Goal: Transaction & Acquisition: Purchase product/service

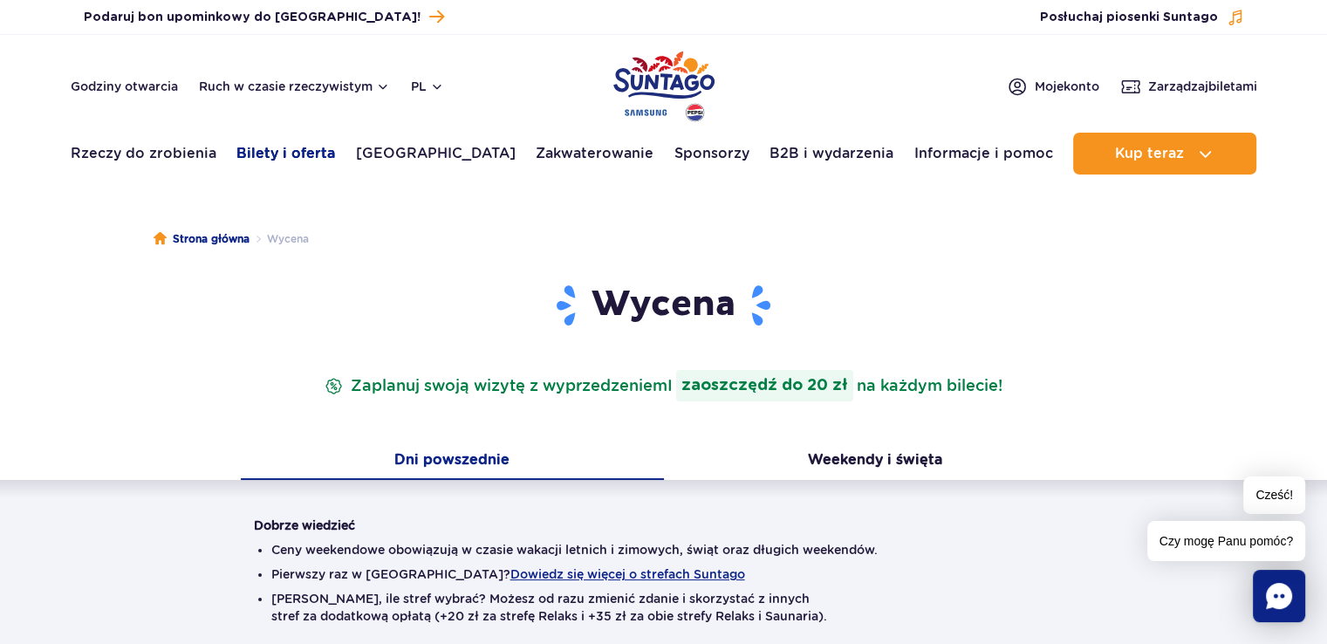
click at [280, 154] on font "Bilety i oferta" at bounding box center [285, 153] width 99 height 17
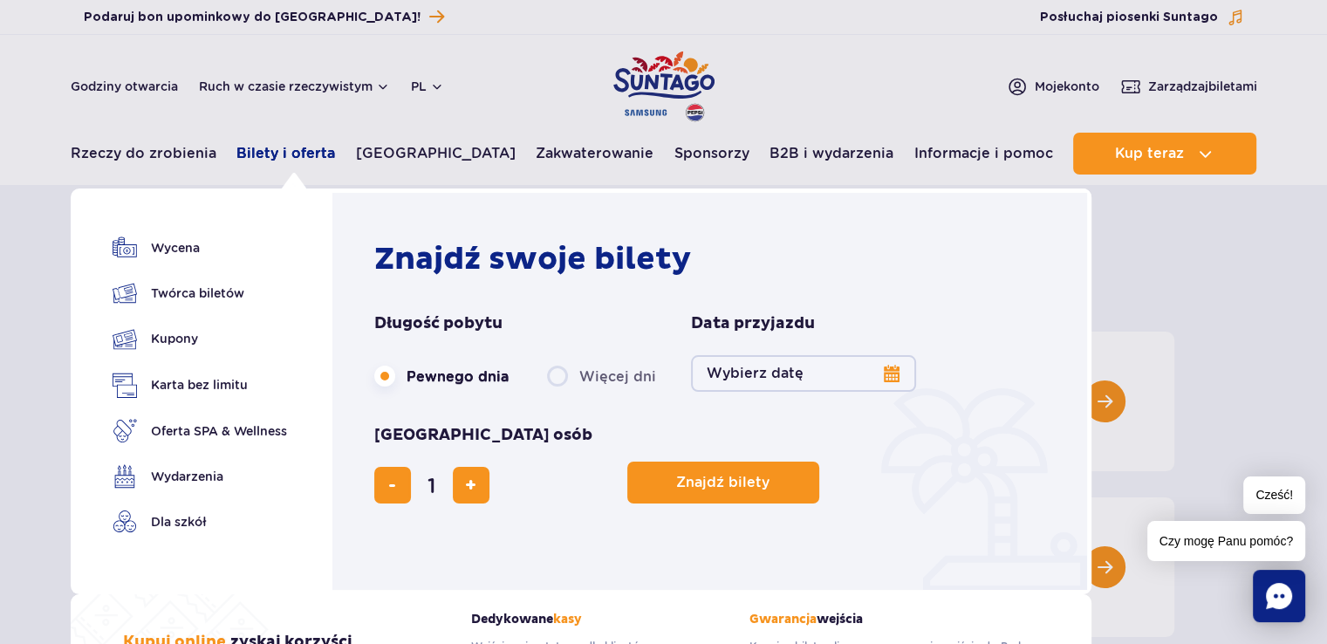
click at [286, 151] on font "Bilety i oferta" at bounding box center [285, 153] width 99 height 17
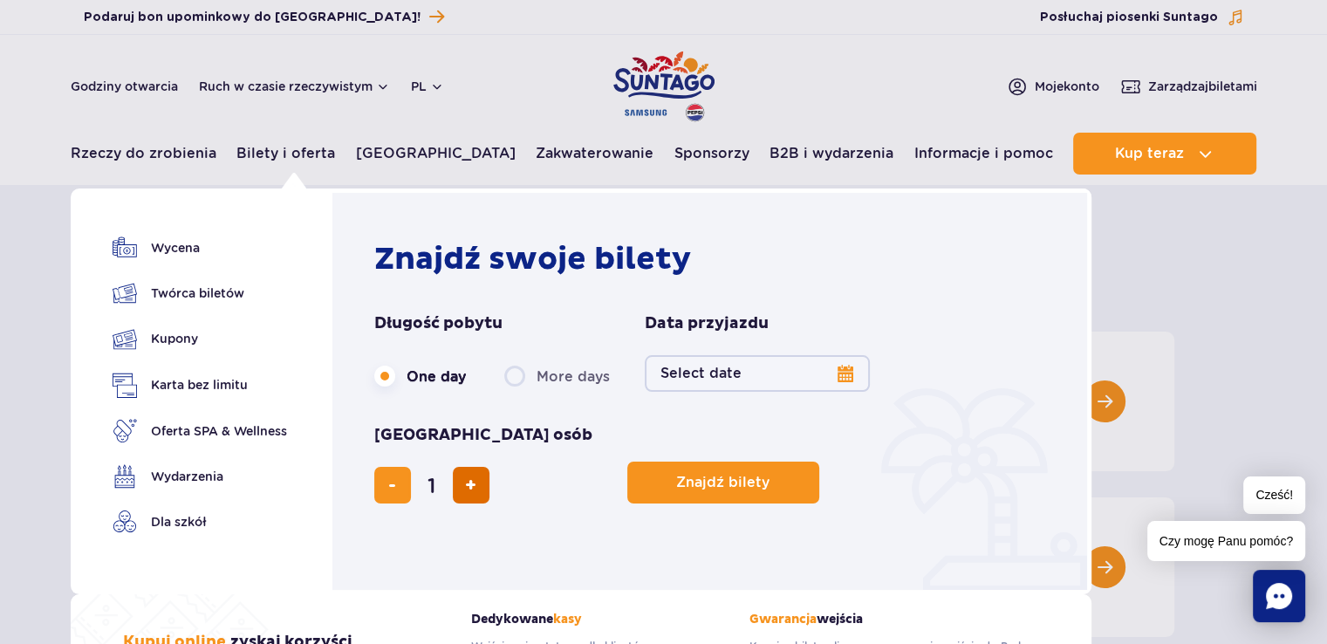
click at [476, 485] on span "add ticket" at bounding box center [470, 485] width 11 height 0
type input "4"
click at [849, 377] on button "Select date" at bounding box center [757, 373] width 225 height 37
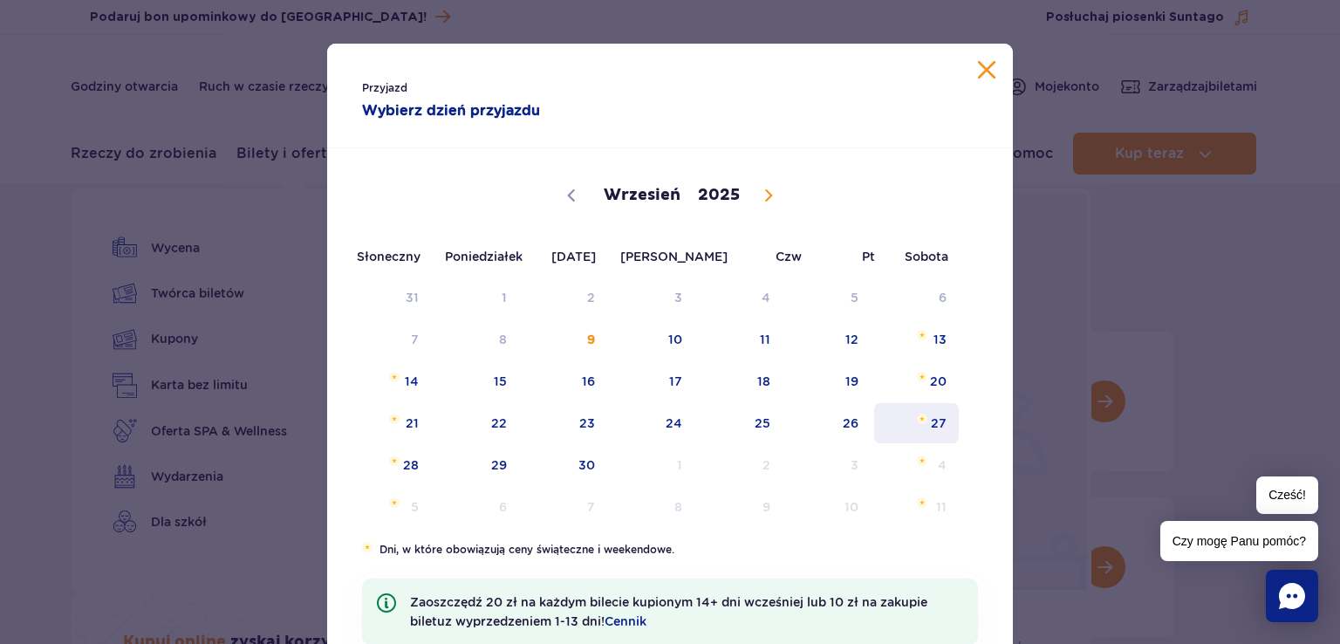
click at [935, 425] on font "27" at bounding box center [939, 423] width 16 height 14
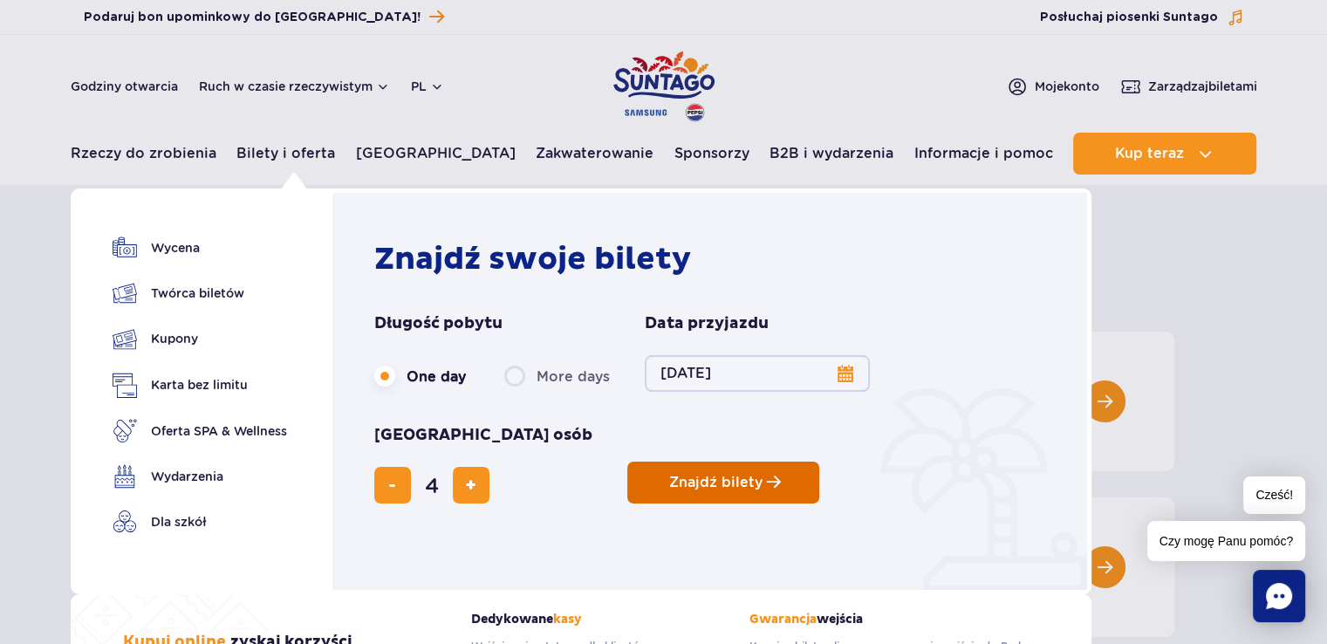
click at [627, 462] on button "Znajdź bilety" at bounding box center [723, 483] width 192 height 42
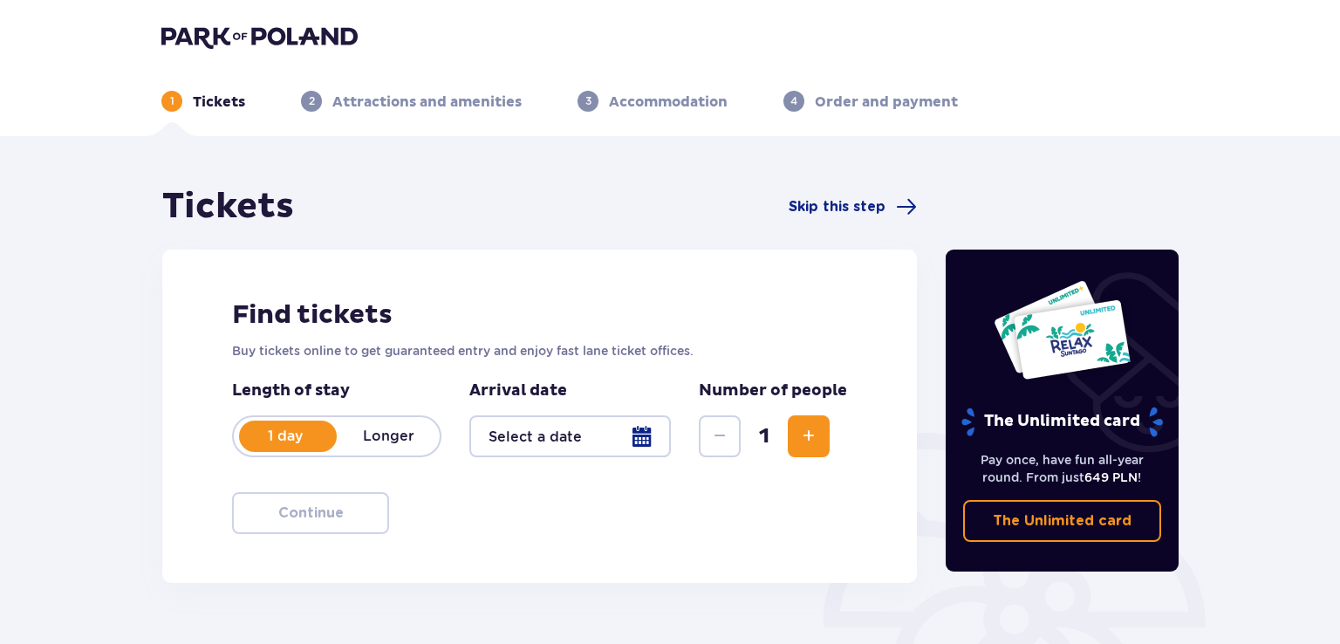
type input "[DATE]"
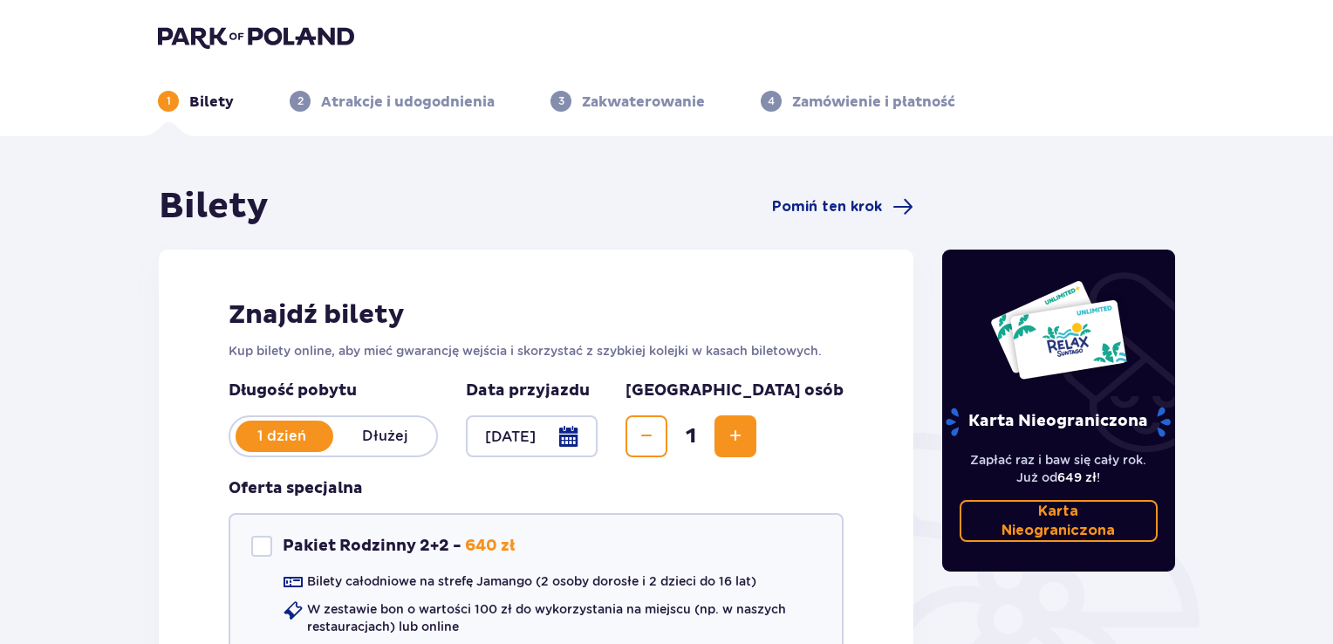
click at [746, 441] on span "Zwiększyć" at bounding box center [735, 436] width 21 height 21
click at [657, 441] on span "Zmniejszenie" at bounding box center [646, 436] width 21 height 21
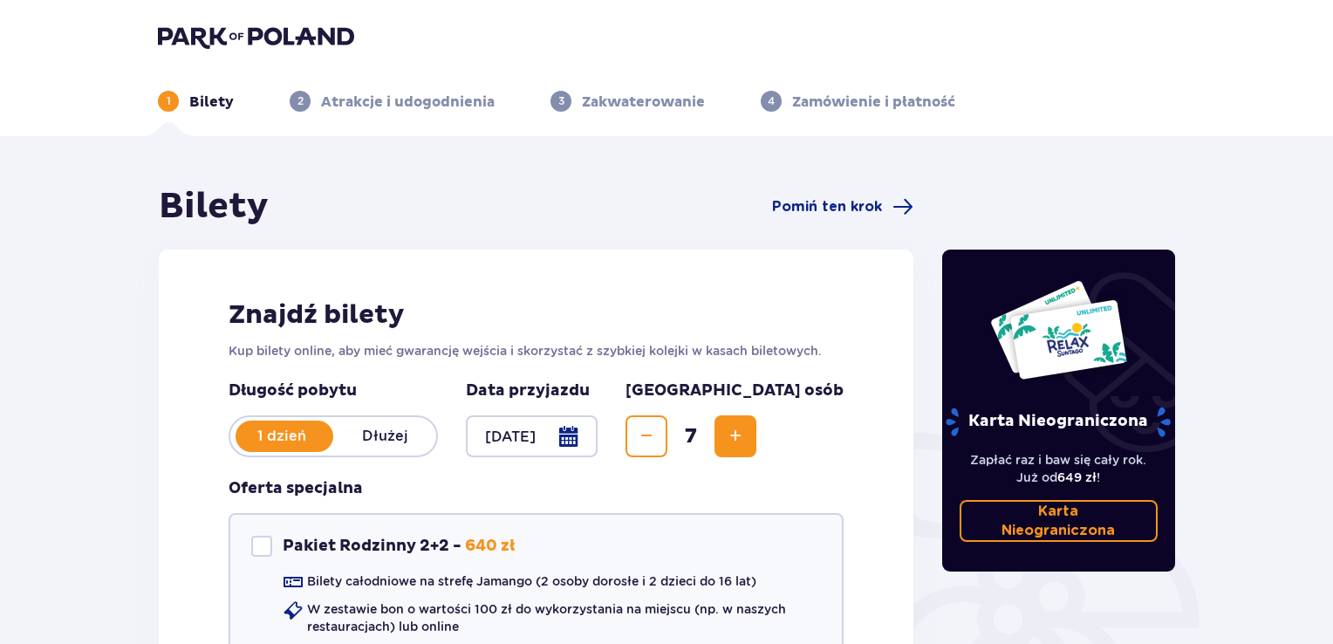
click at [657, 441] on span "Zmniejszenie" at bounding box center [646, 436] width 21 height 21
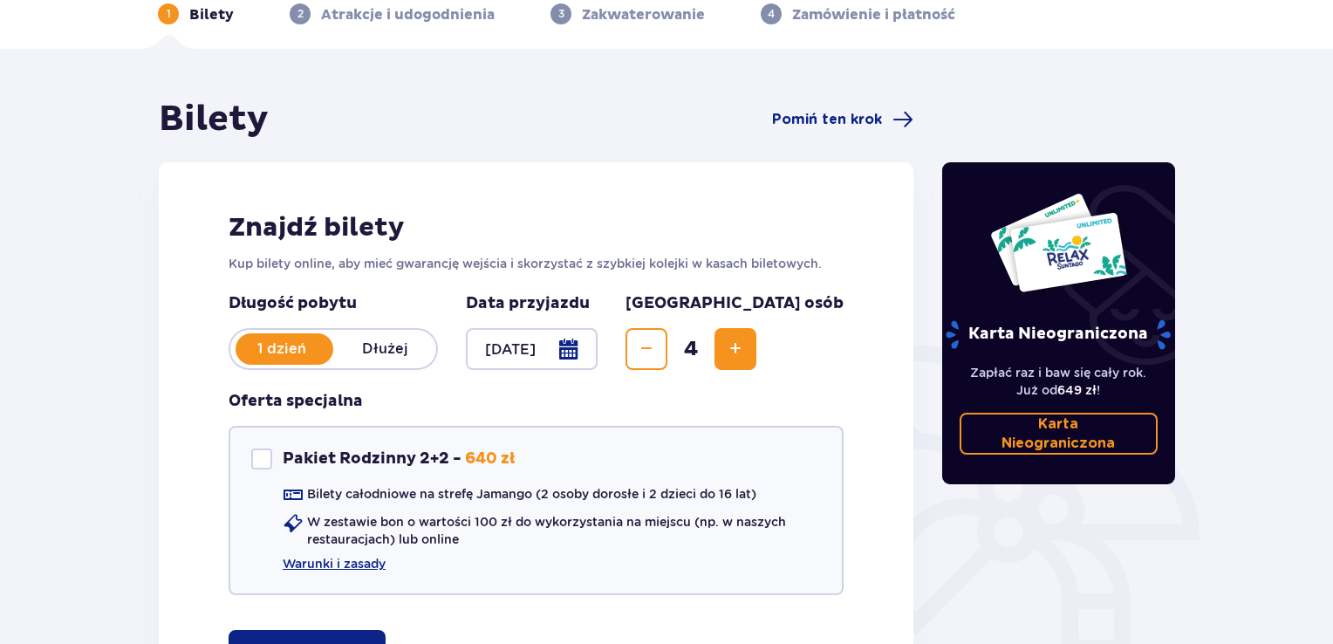
scroll to position [174, 0]
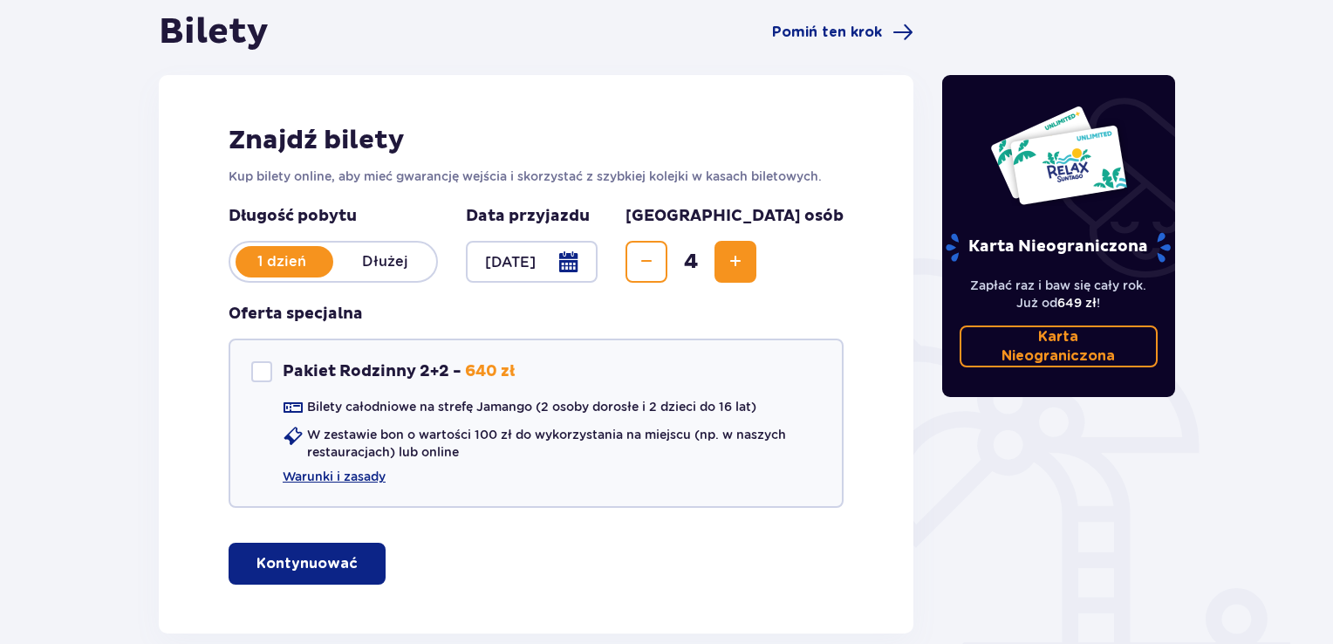
click at [297, 566] on font "Kontynuować" at bounding box center [306, 564] width 101 height 14
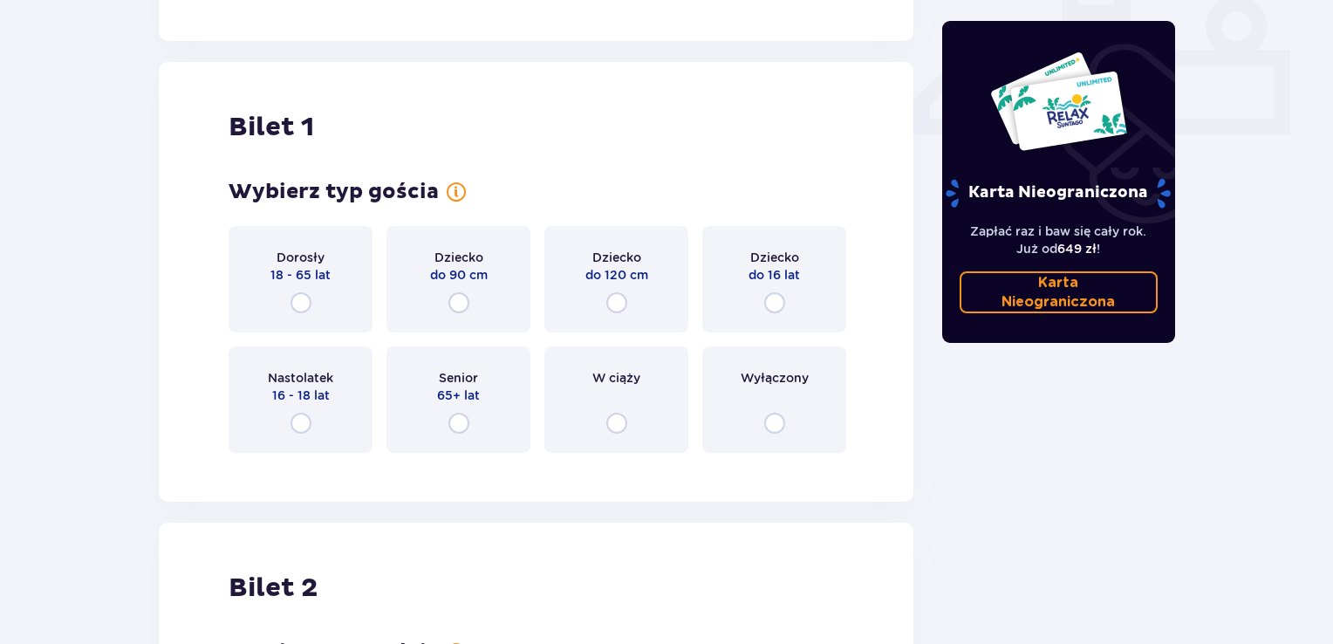
scroll to position [807, 0]
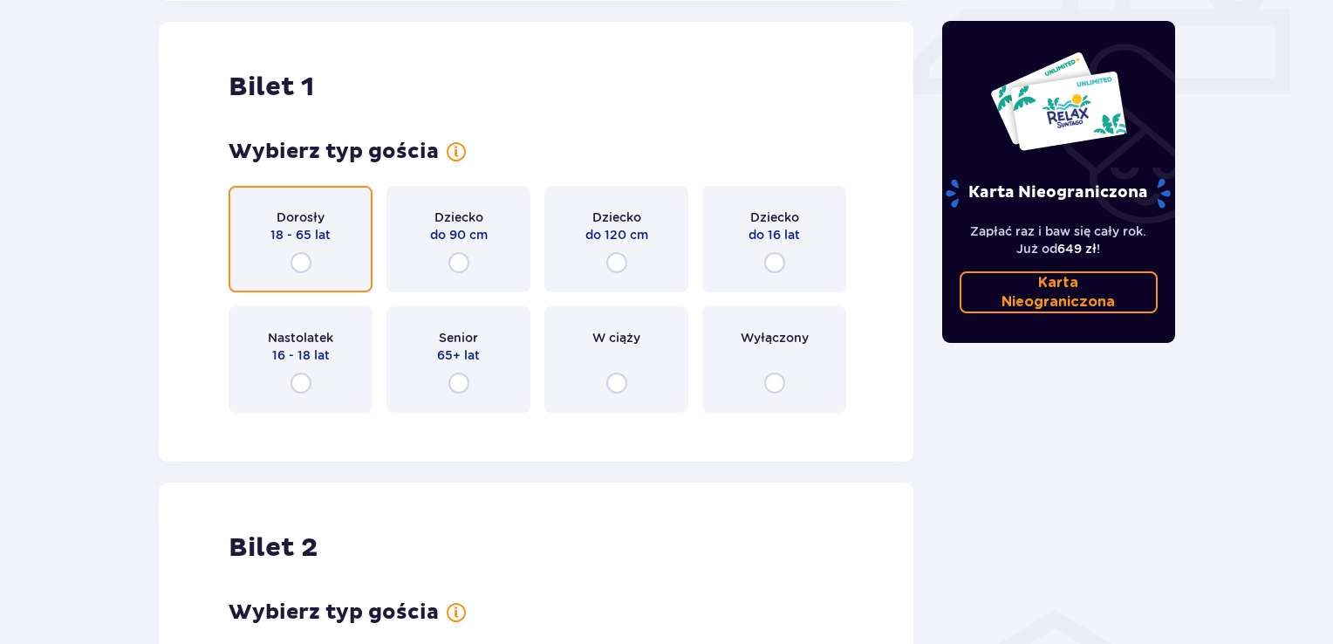
click at [304, 263] on input "radio" at bounding box center [301, 262] width 21 height 21
radio input "true"
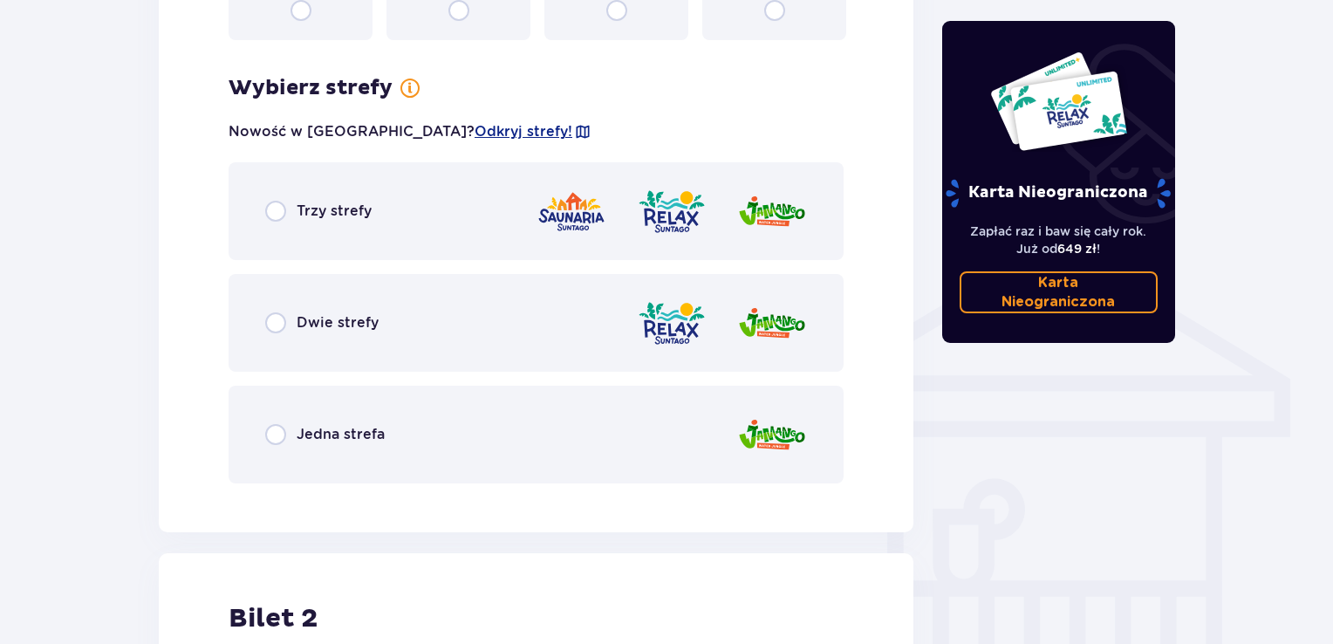
scroll to position [1233, 0]
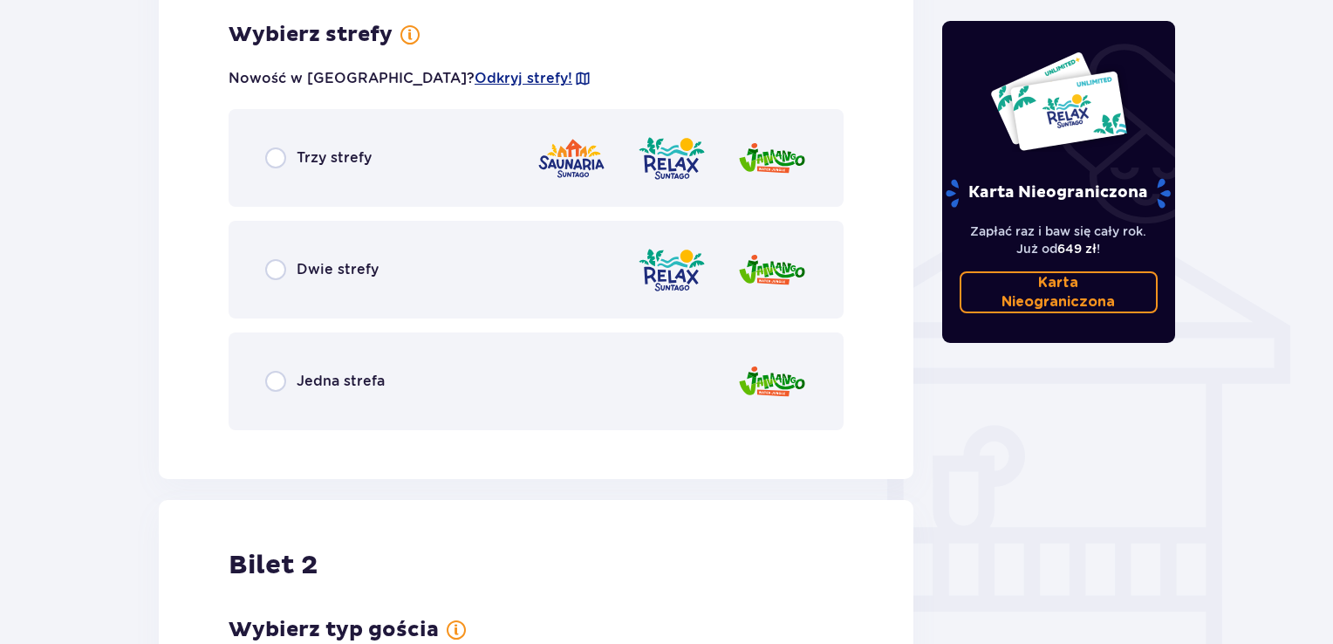
click at [762, 161] on img at bounding box center [772, 158] width 70 height 50
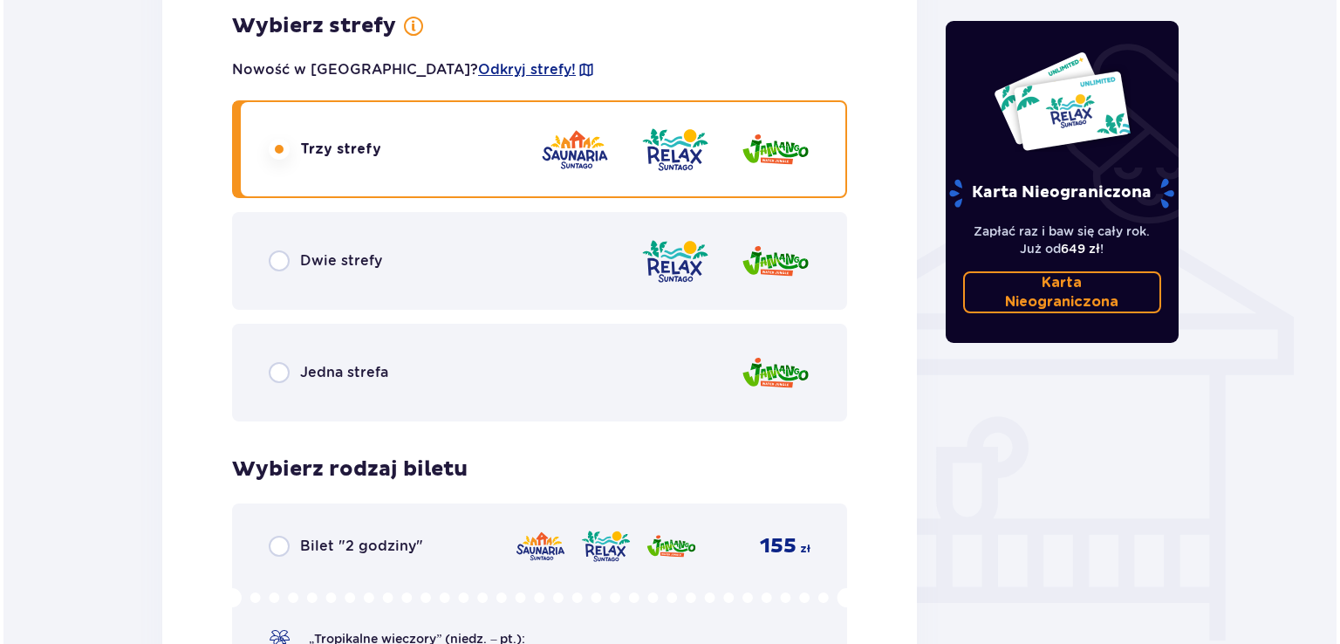
scroll to position [1240, 0]
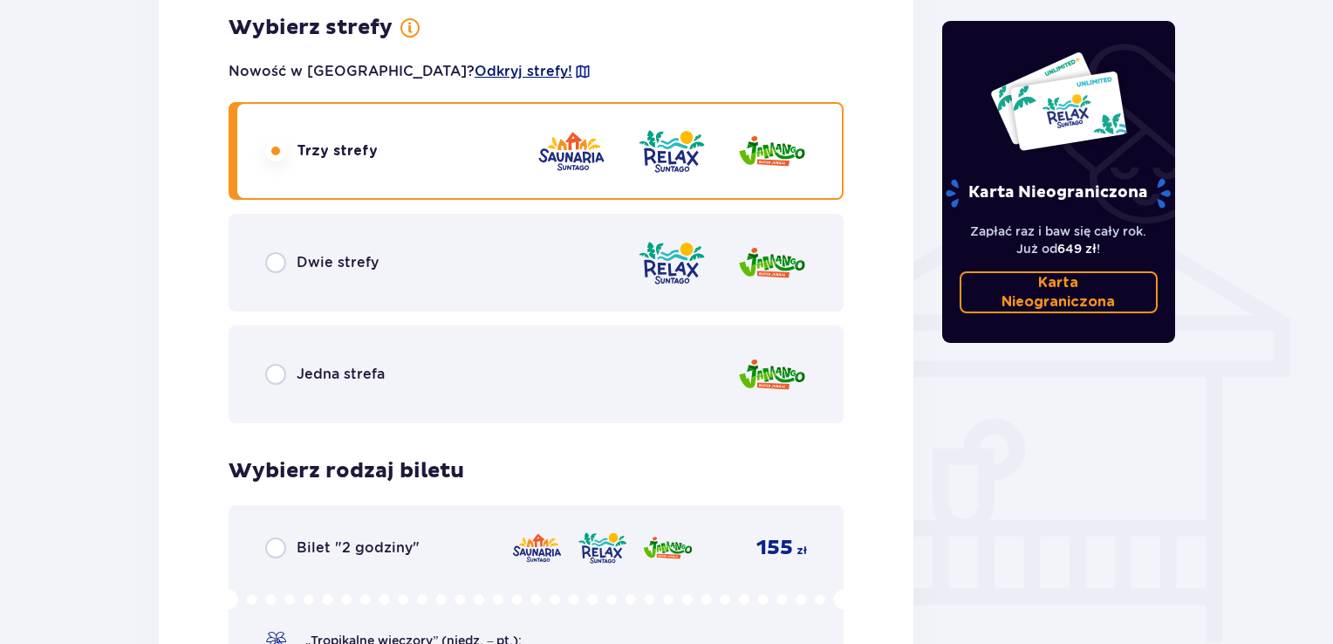
click at [475, 71] on font "Odkryj strefy!" at bounding box center [524, 71] width 98 height 17
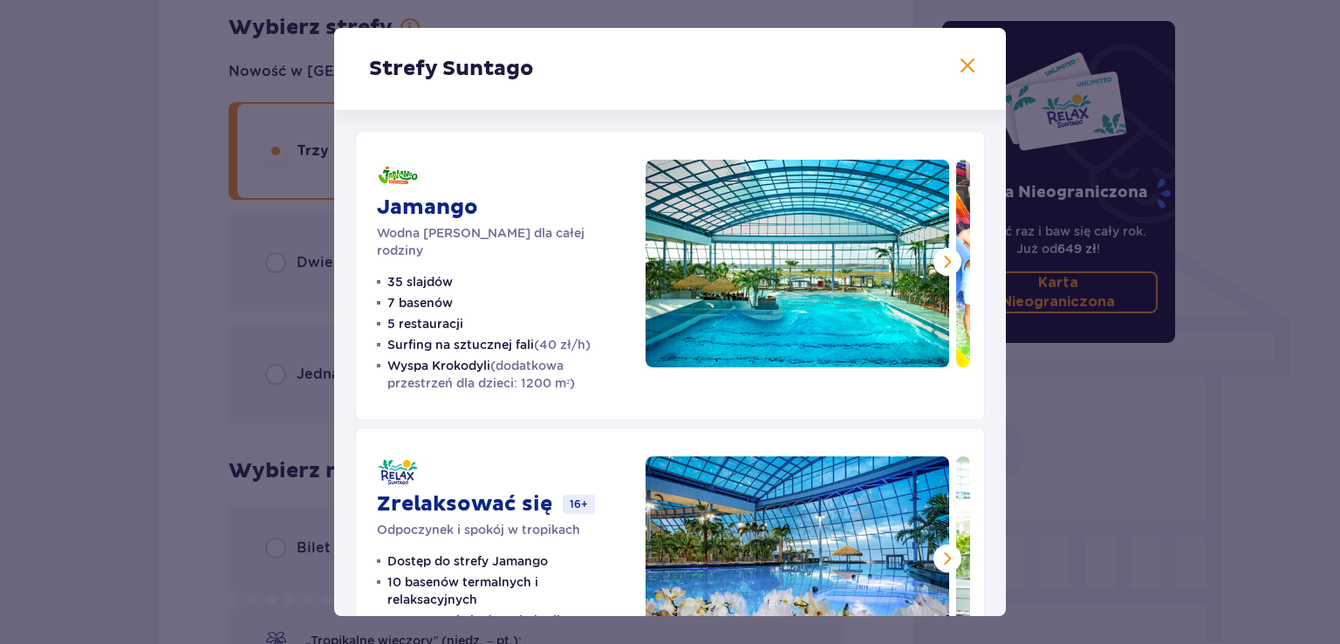
click at [957, 64] on span at bounding box center [967, 66] width 21 height 21
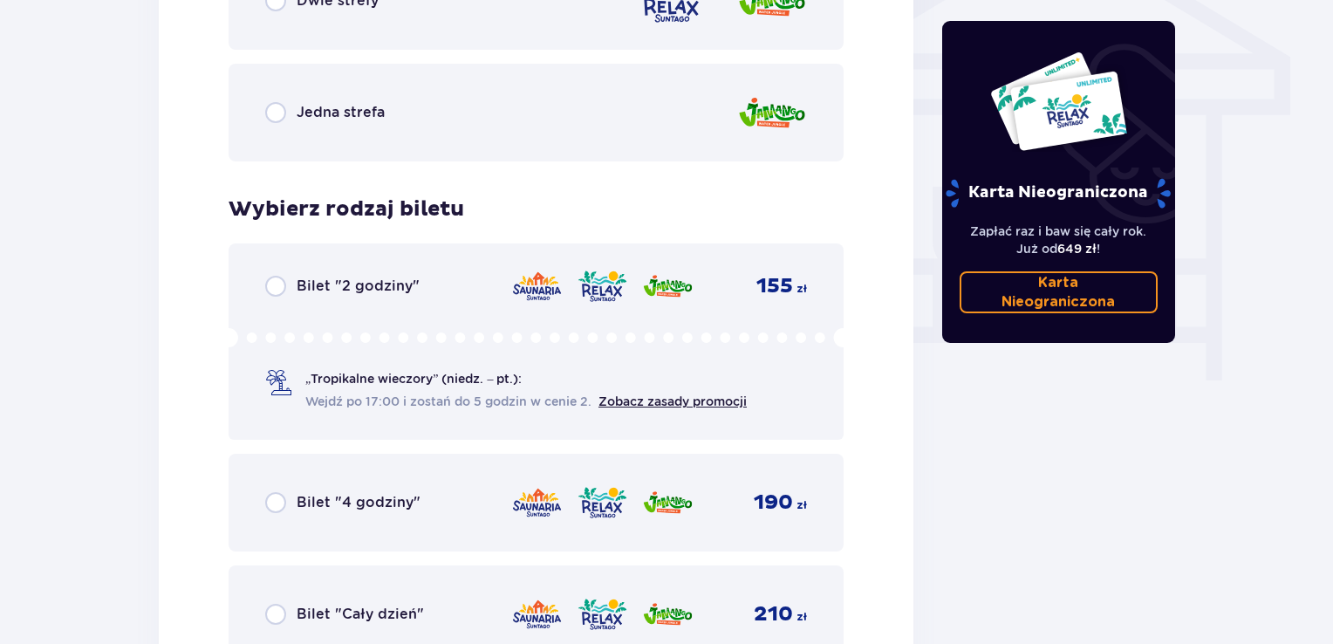
scroll to position [1589, 0]
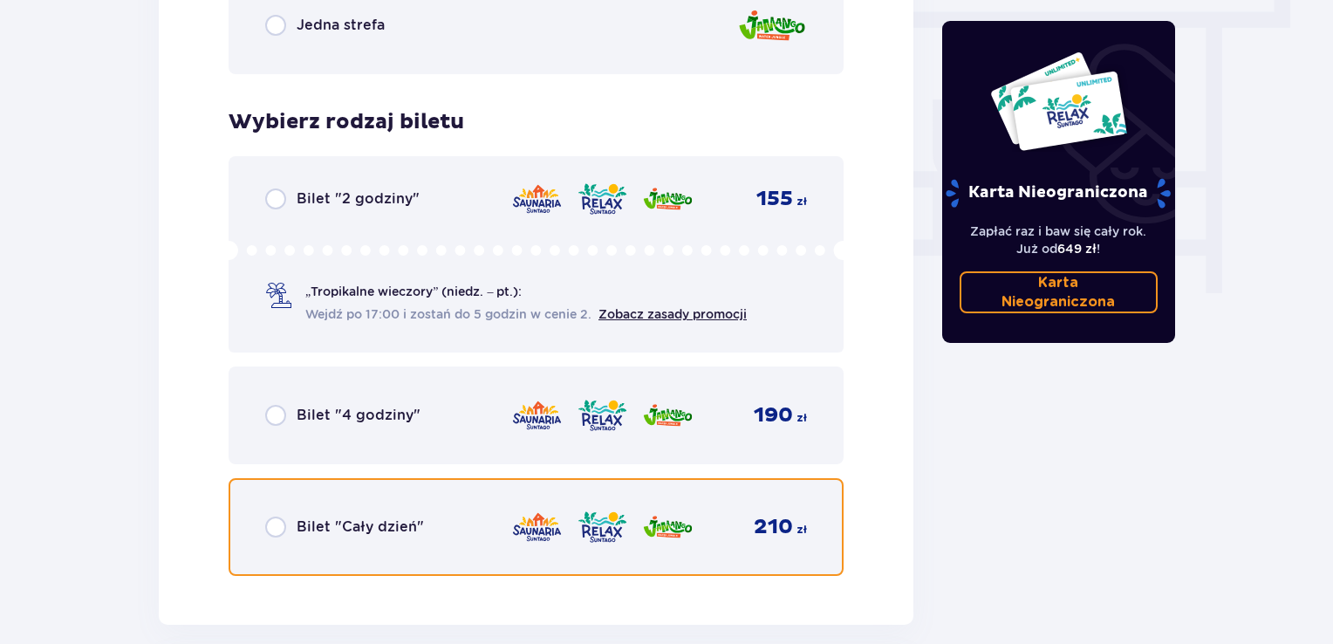
click at [282, 524] on input "radio" at bounding box center [275, 526] width 21 height 21
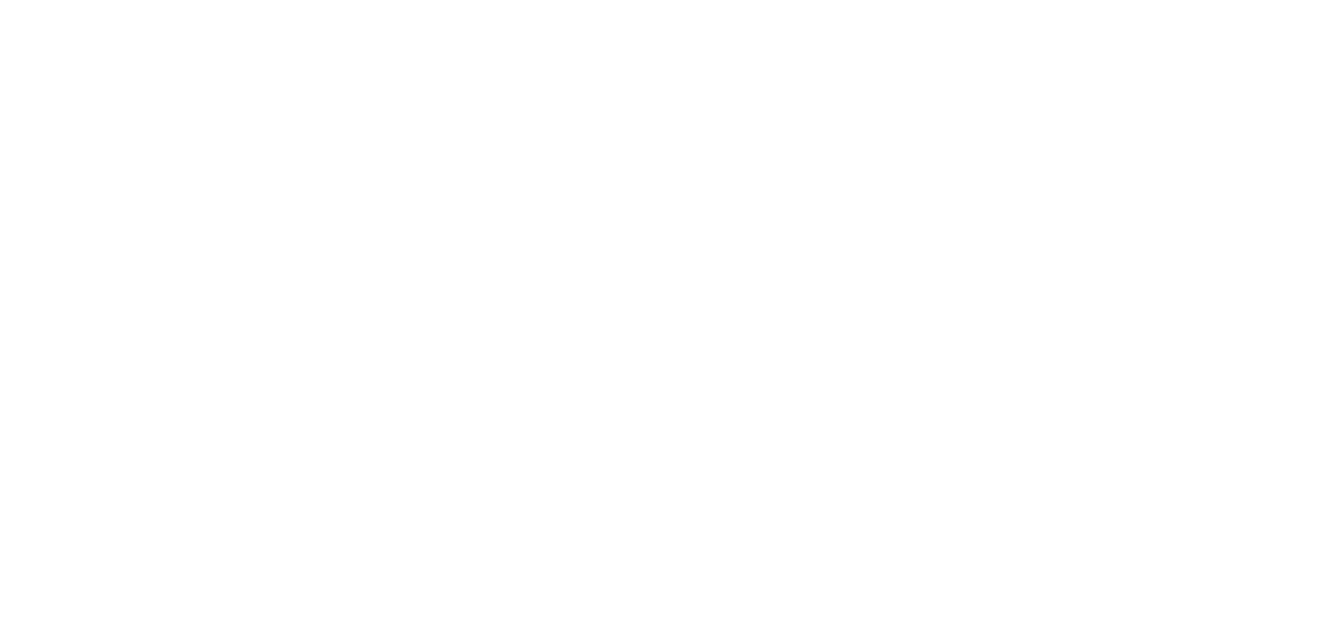
scroll to position [0, 0]
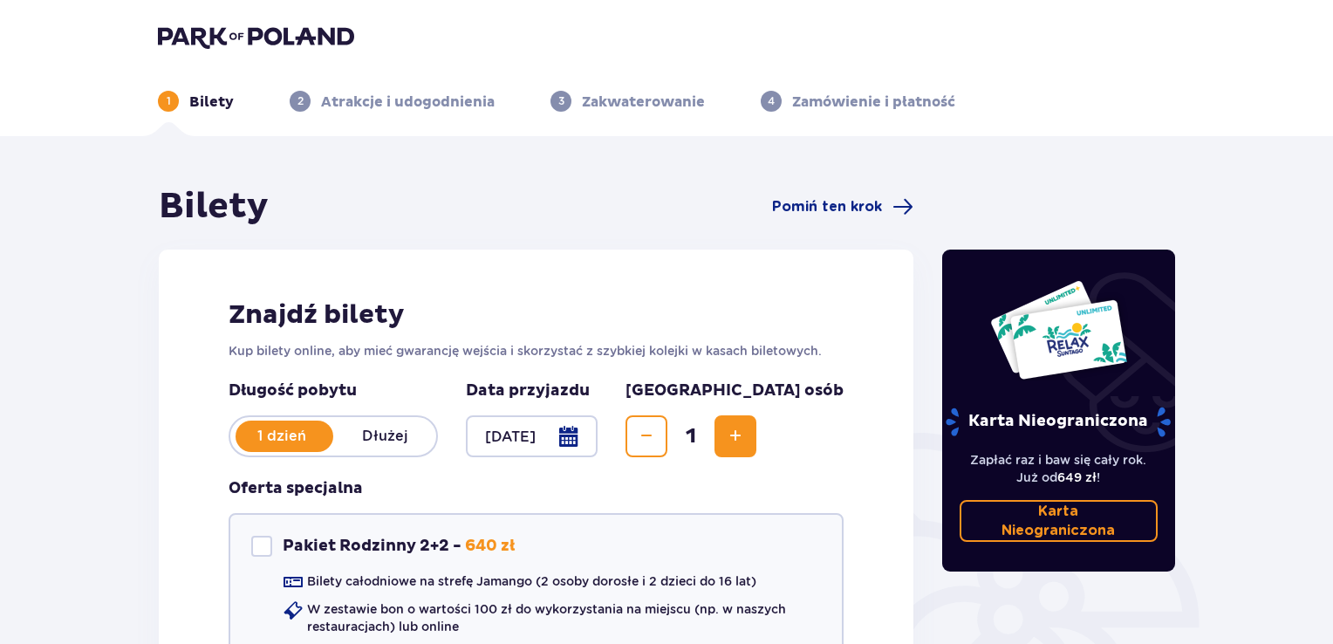
click at [221, 34] on img at bounding box center [256, 36] width 196 height 24
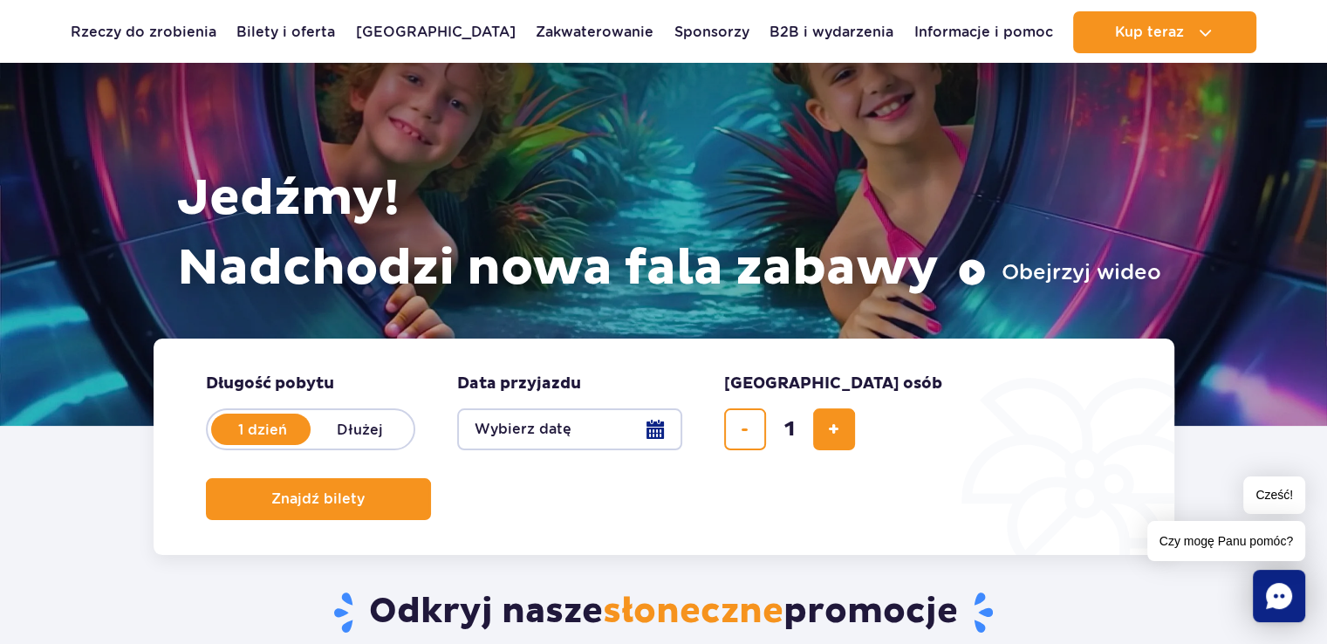
scroll to position [174, 0]
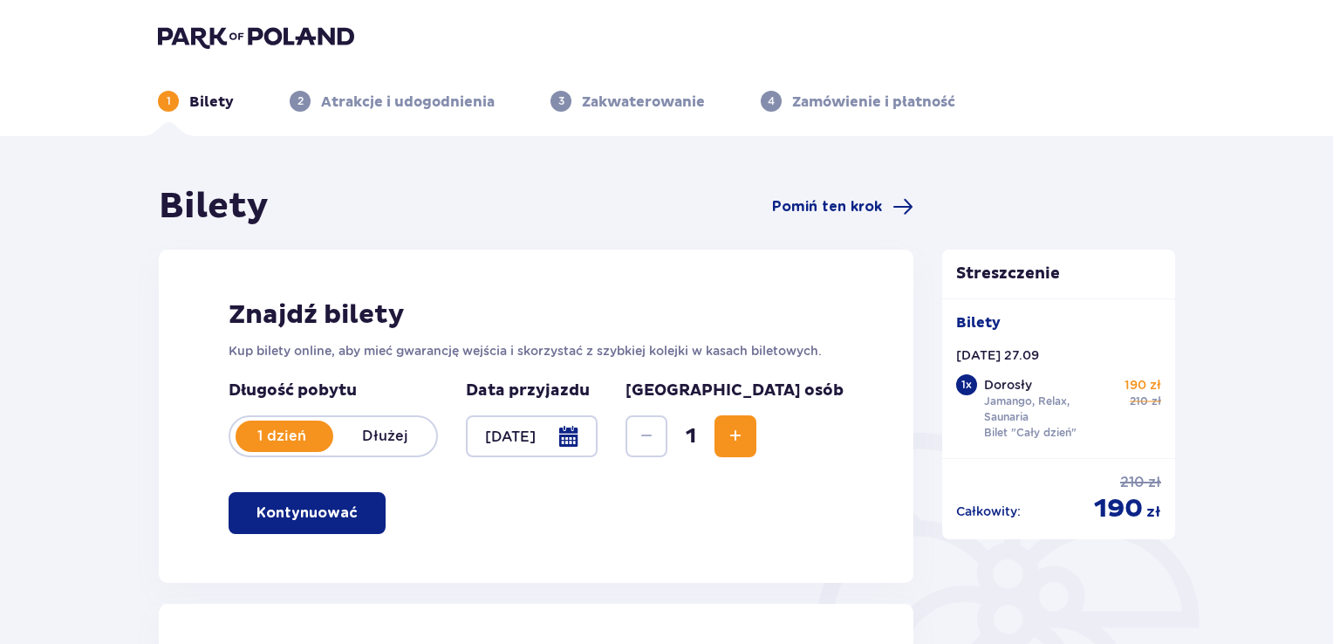
click at [598, 441] on div at bounding box center [532, 436] width 132 height 42
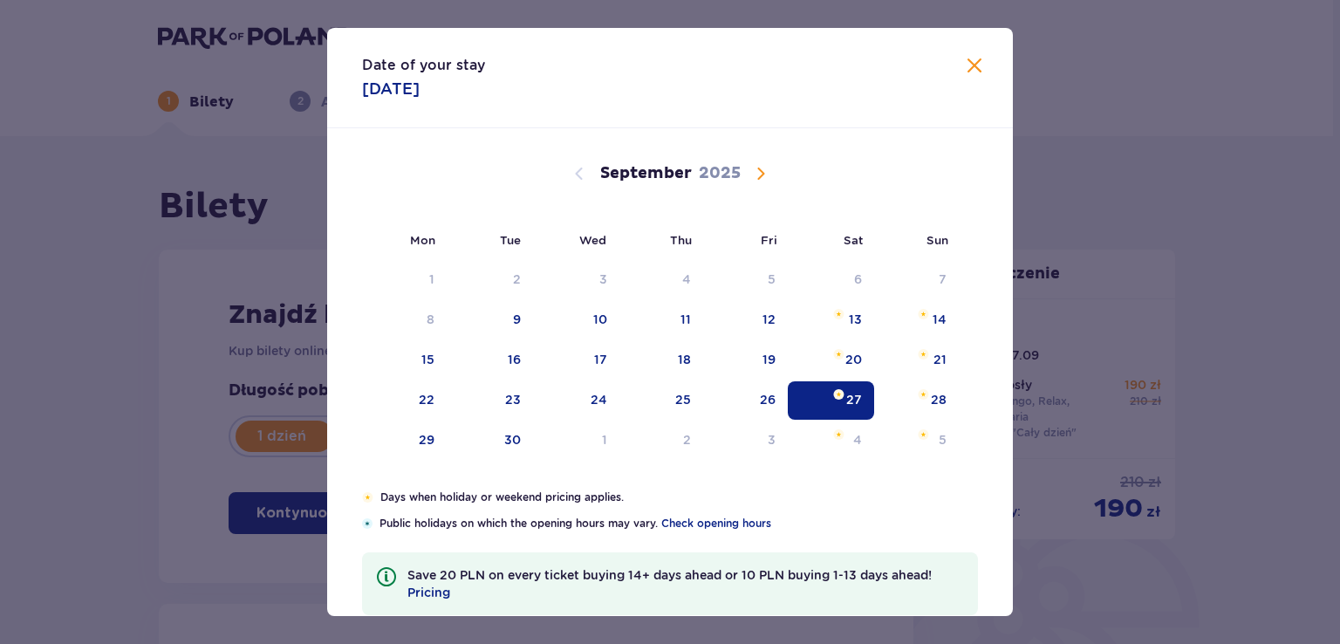
click at [658, 441] on div "2" at bounding box center [661, 440] width 85 height 38
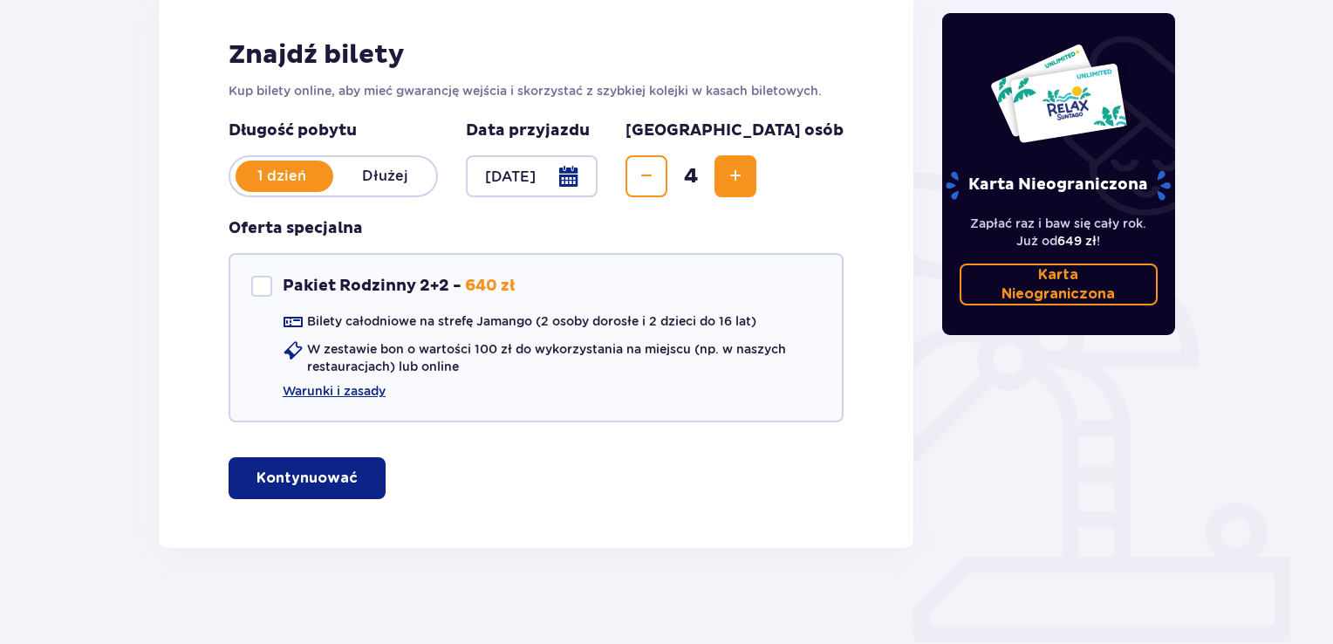
scroll to position [262, 0]
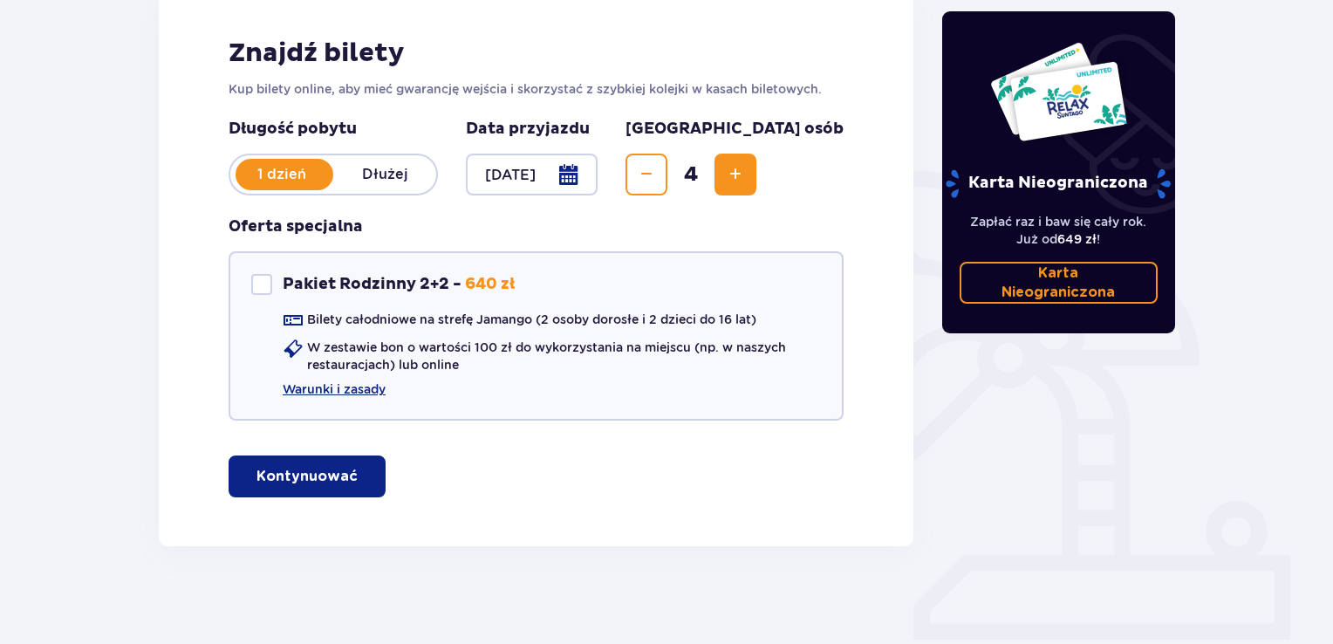
click at [352, 471] on span "button" at bounding box center [361, 476] width 21 height 21
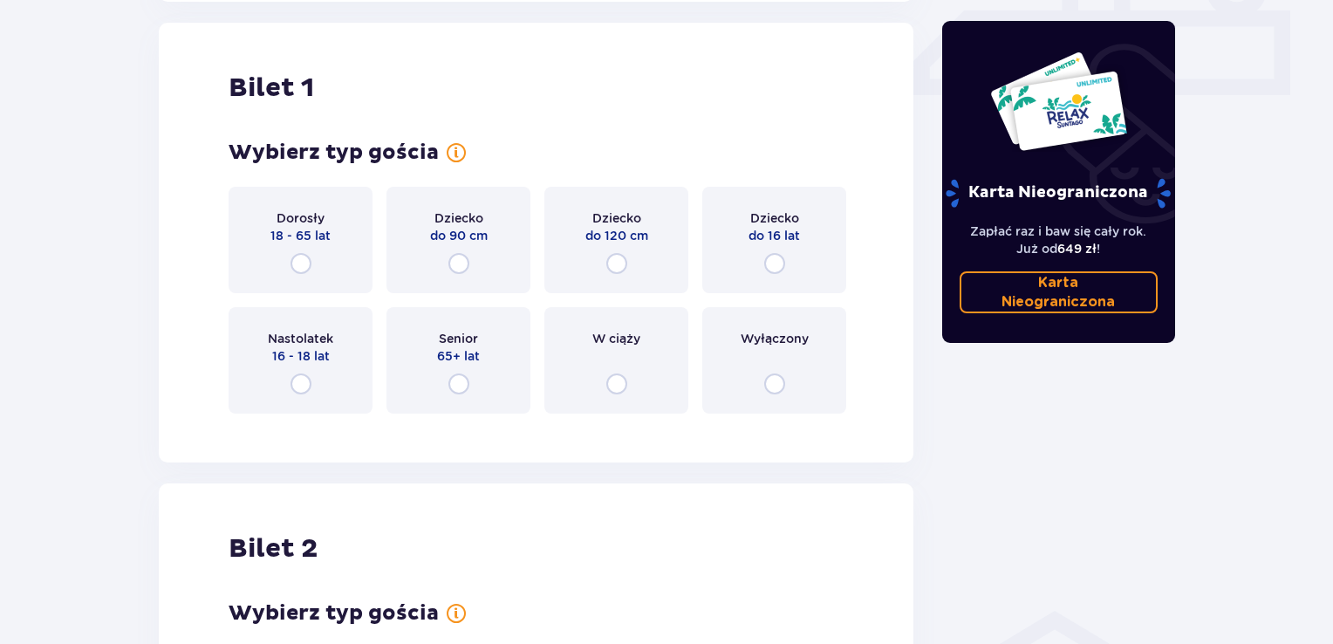
scroll to position [807, 0]
click at [297, 263] on input "radio" at bounding box center [301, 262] width 21 height 21
radio input "true"
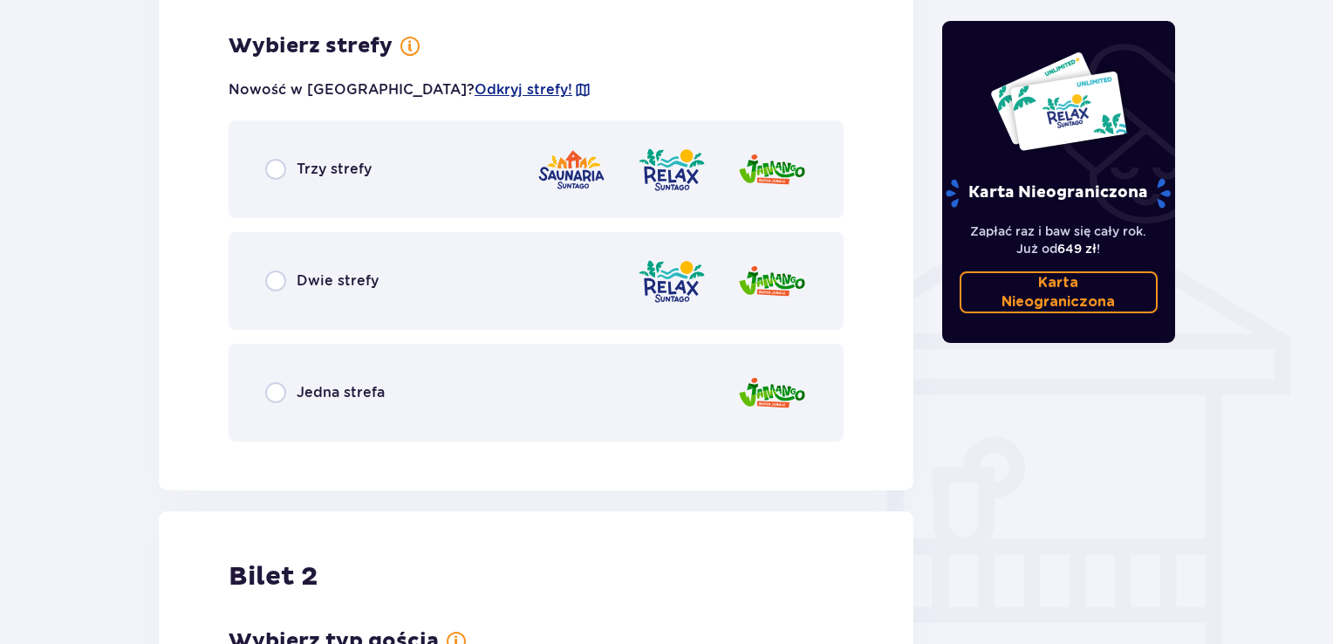
scroll to position [1233, 0]
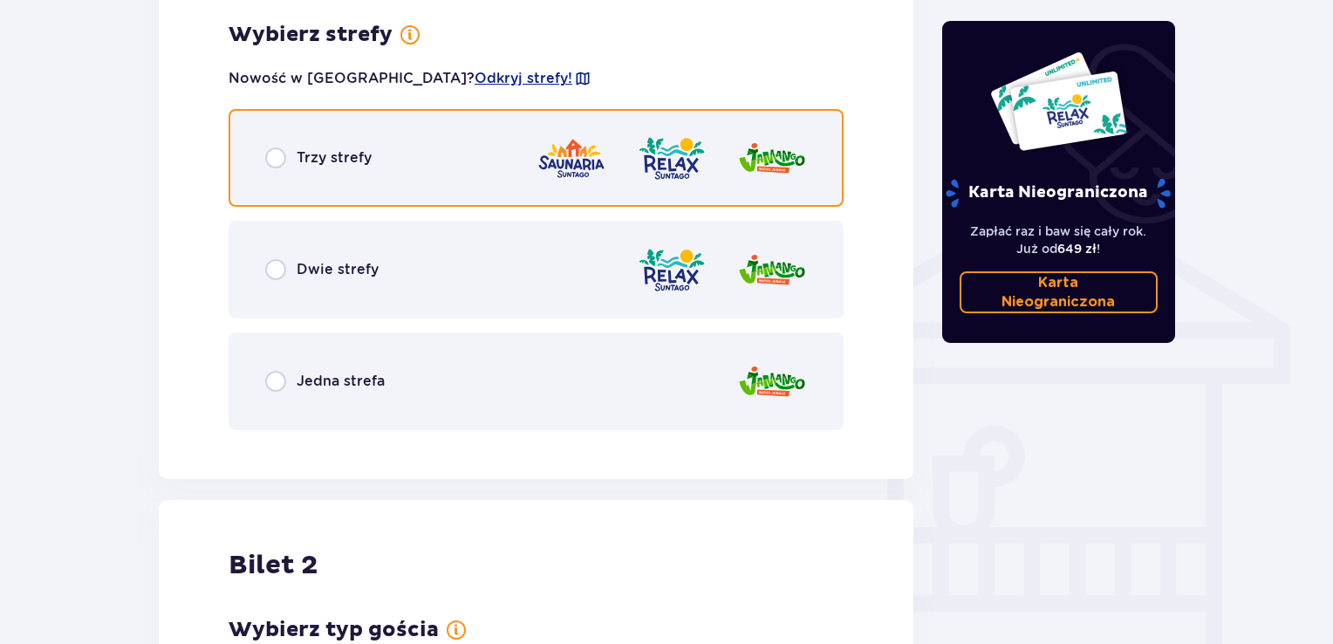
click at [276, 159] on input "radio" at bounding box center [275, 157] width 21 height 21
radio input "true"
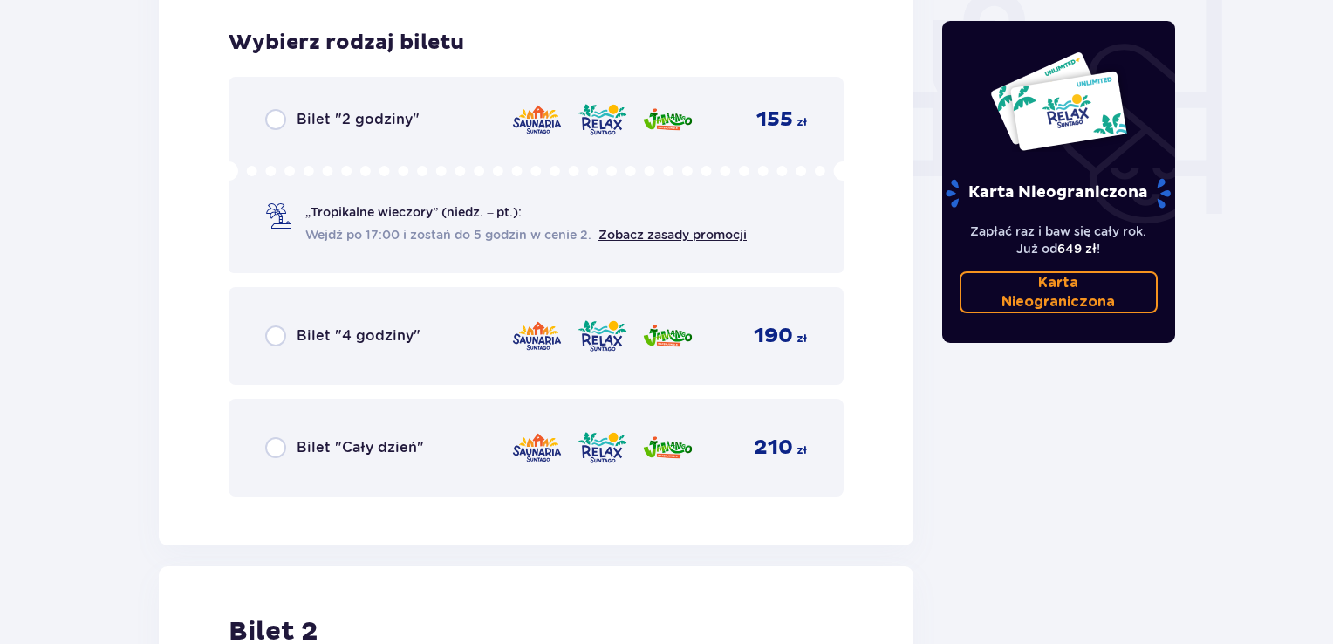
scroll to position [1676, 0]
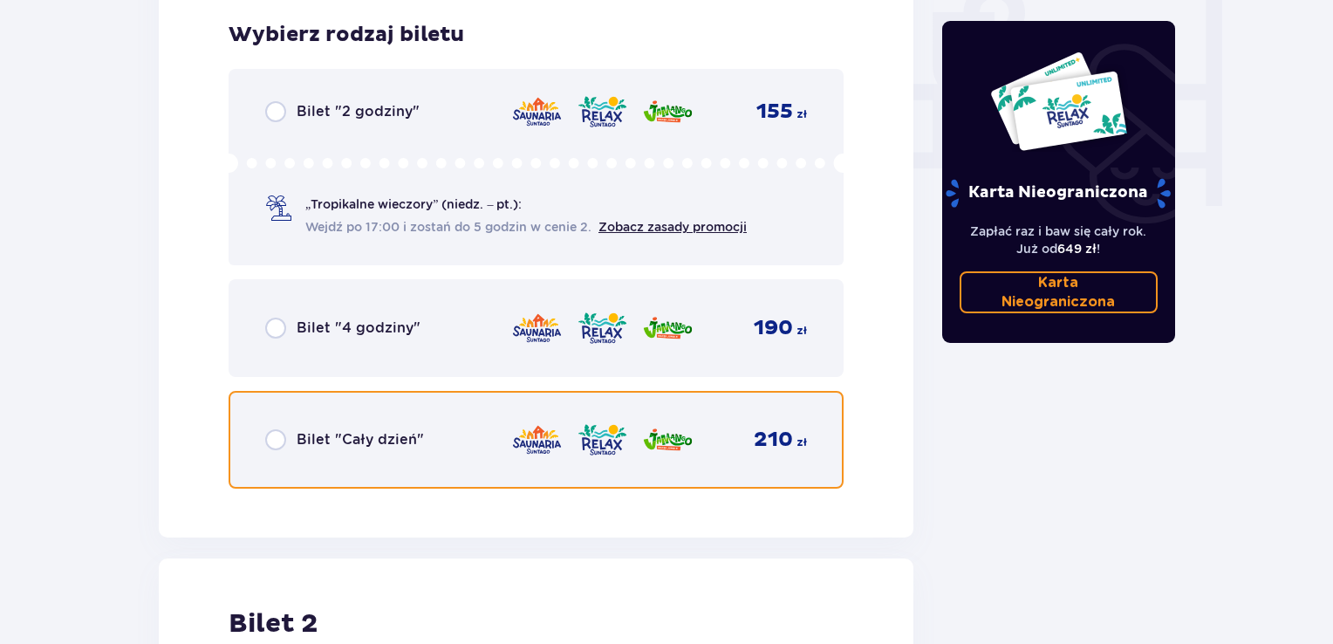
click at [278, 440] on input "radio" at bounding box center [275, 439] width 21 height 21
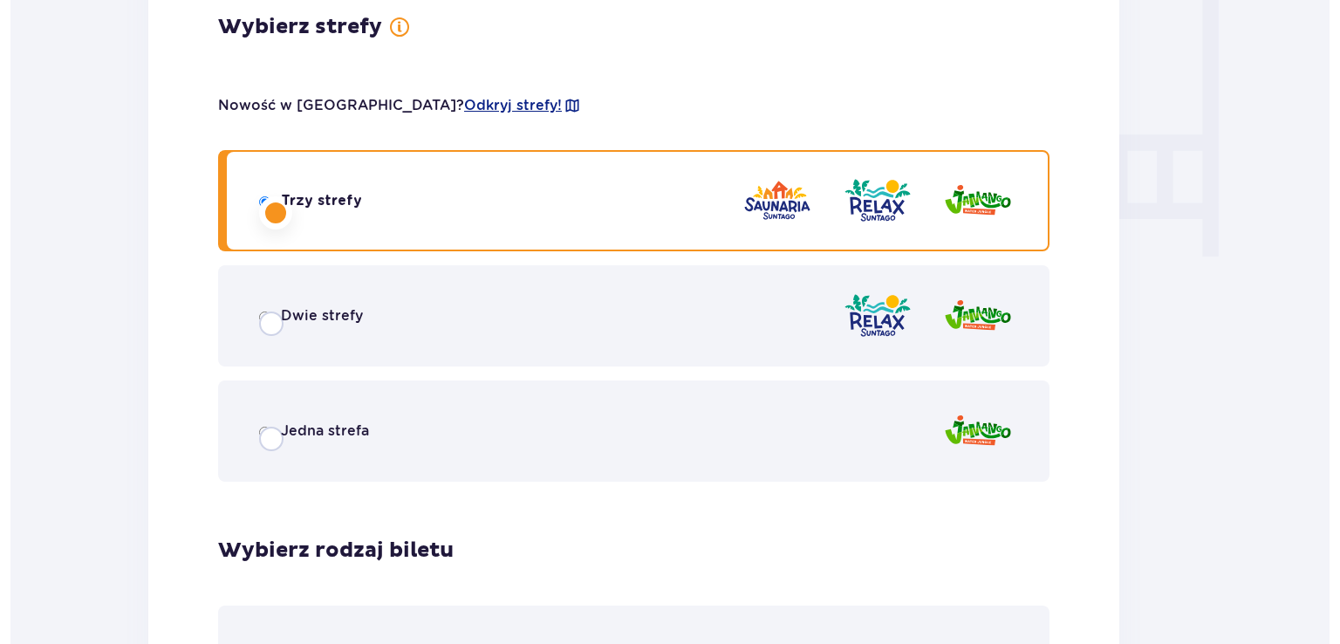
scroll to position [0, 0]
